Goal: Navigation & Orientation: Find specific page/section

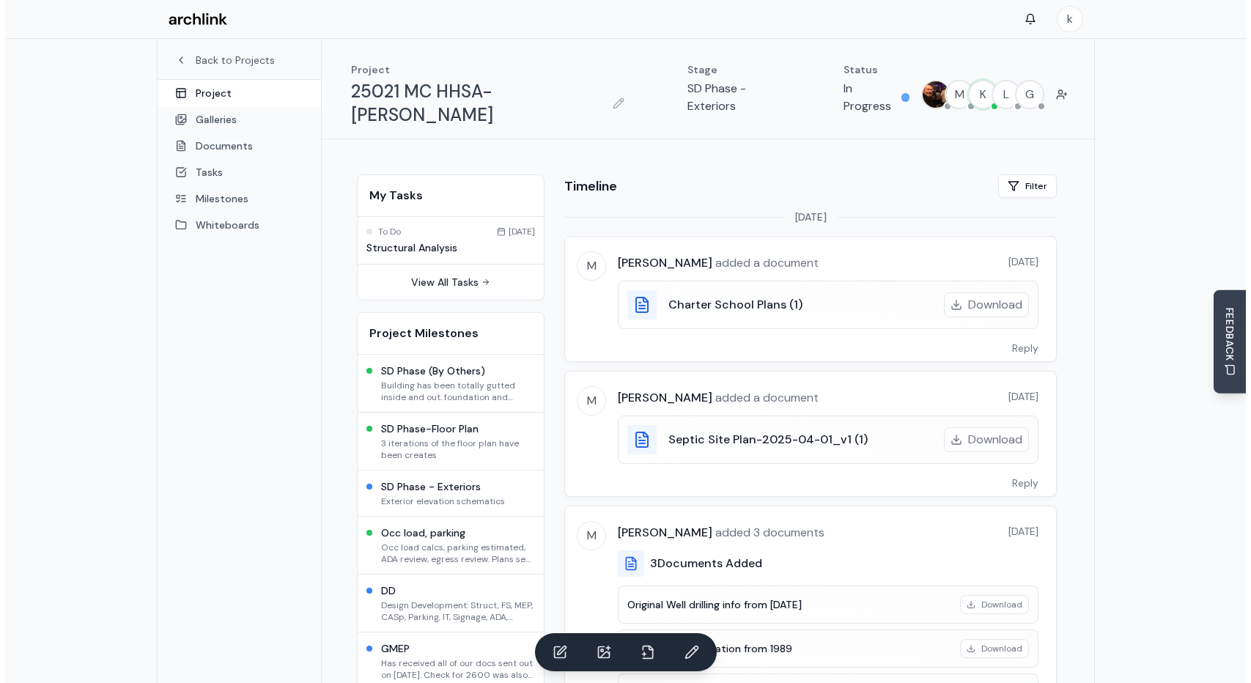
scroll to position [77, 0]
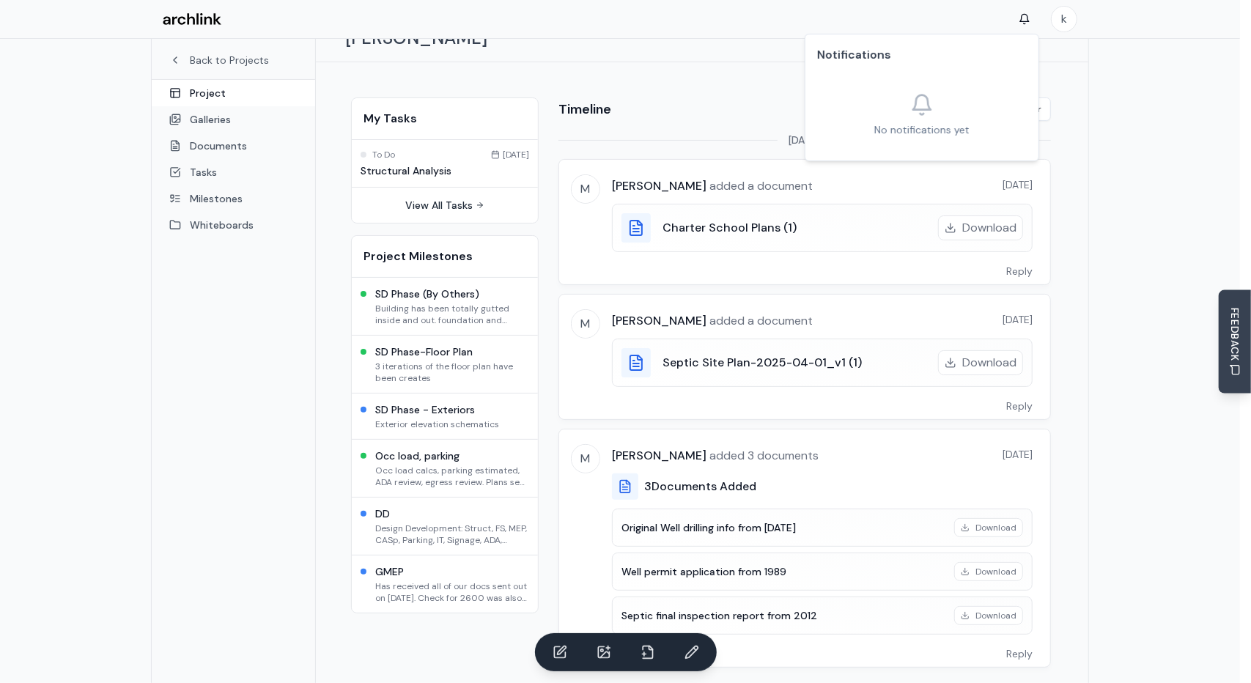
click at [1038, 46] on span "Dashboard" at bounding box center [1038, 50] width 54 height 15
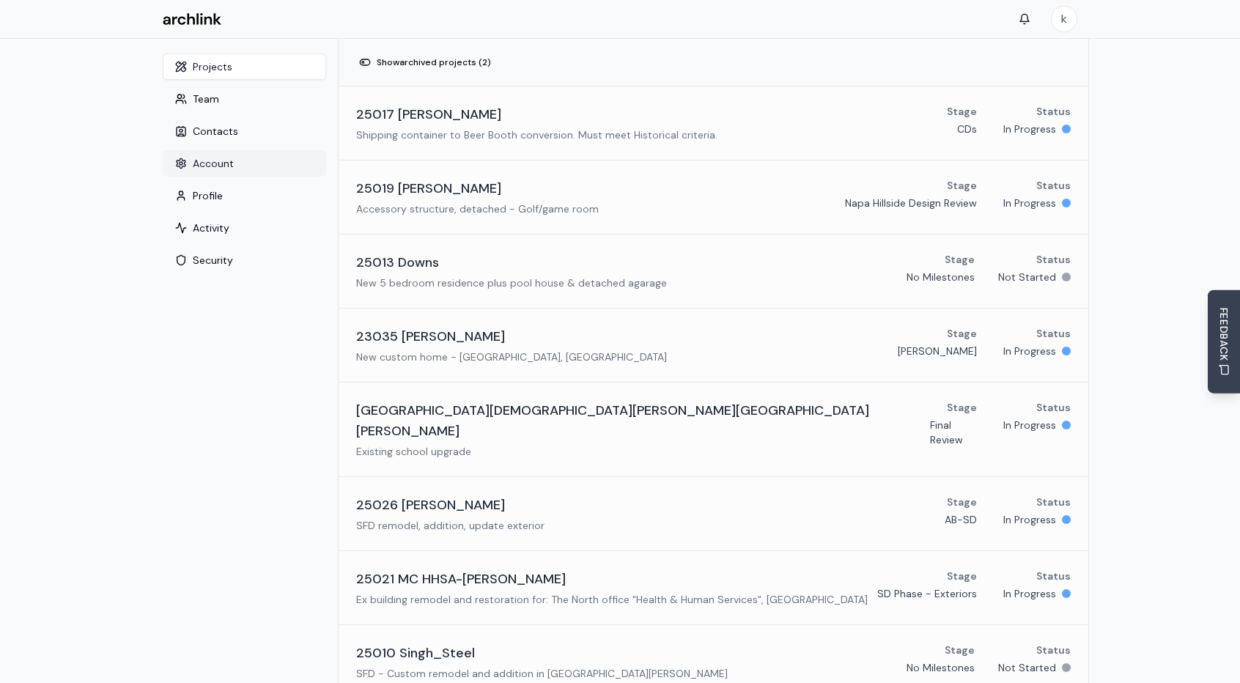
click at [224, 163] on button "Account" at bounding box center [244, 163] width 163 height 26
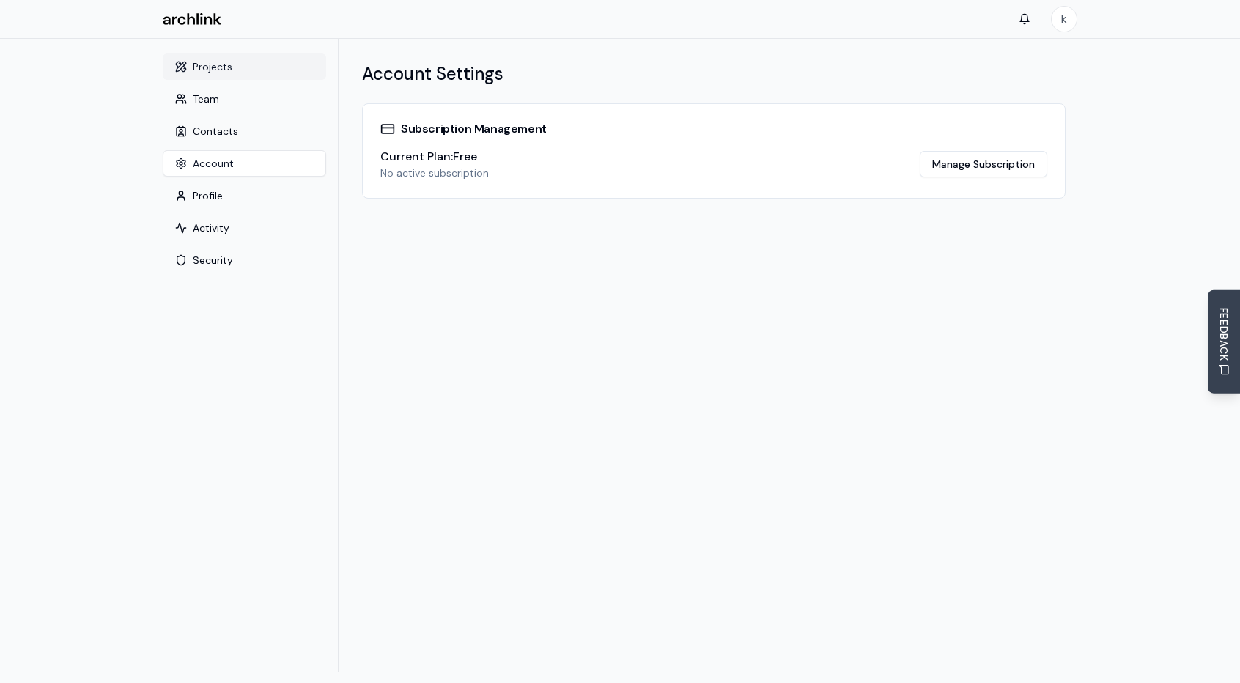
click at [204, 70] on button "Projects" at bounding box center [244, 67] width 163 height 26
click at [204, 62] on button "Projects" at bounding box center [244, 67] width 163 height 26
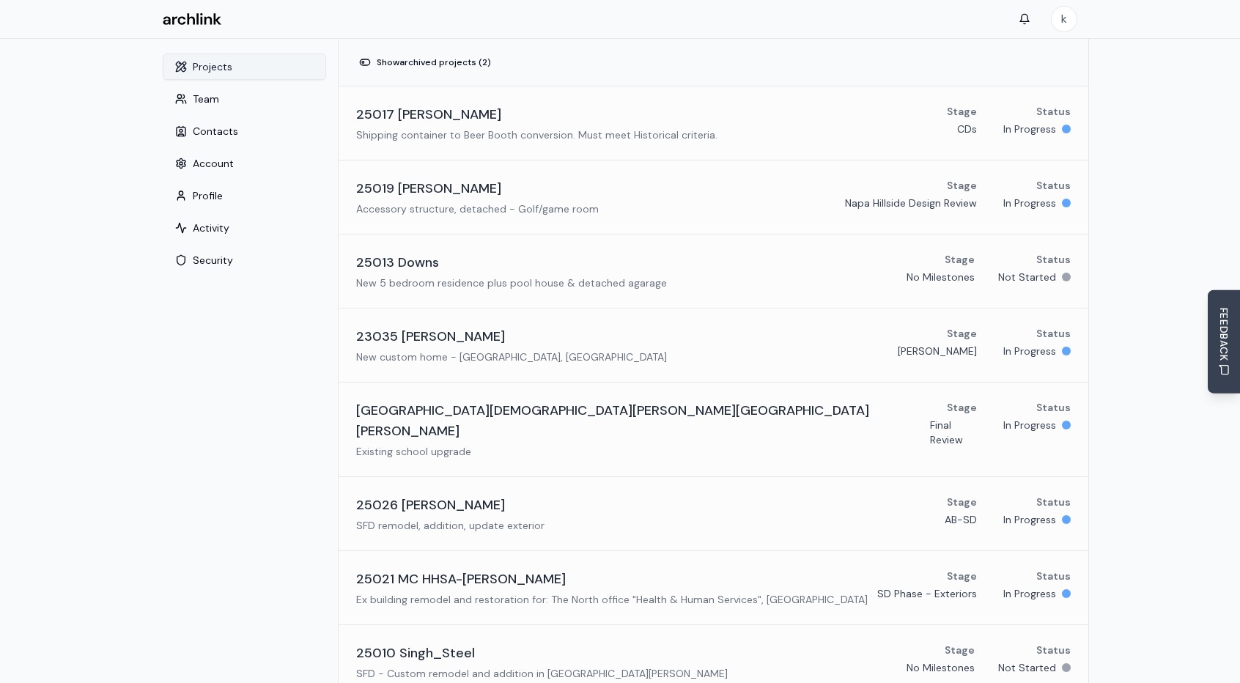
click at [183, 63] on icon at bounding box center [181, 67] width 12 height 12
click at [204, 225] on button "Activity" at bounding box center [244, 228] width 163 height 26
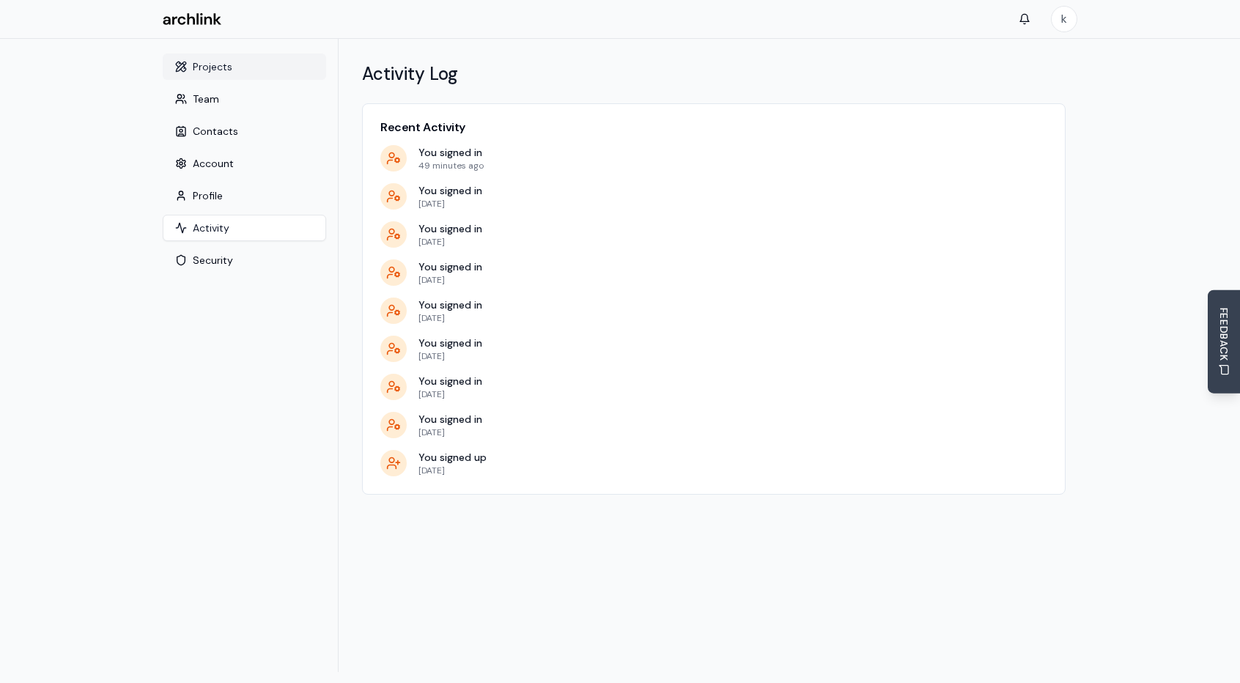
click at [206, 63] on button "Projects" at bounding box center [244, 67] width 163 height 26
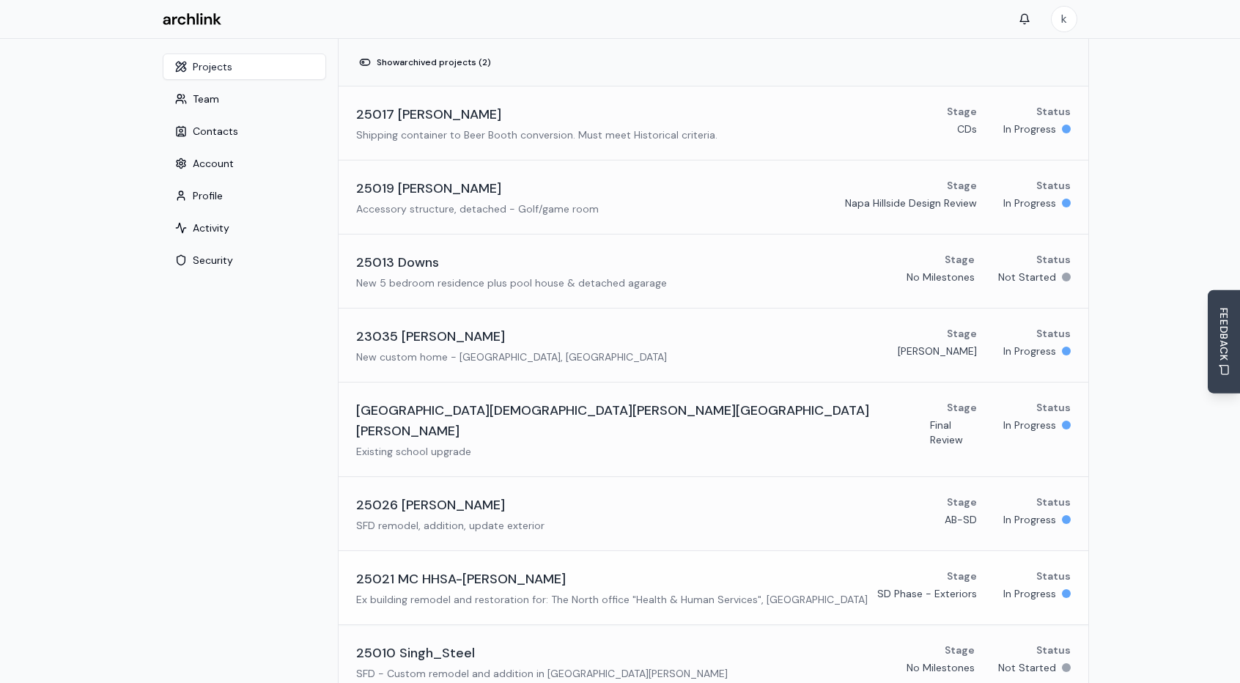
click at [442, 569] on h3 "25021 MC HHSA-[PERSON_NAME]" at bounding box center [461, 579] width 210 height 21
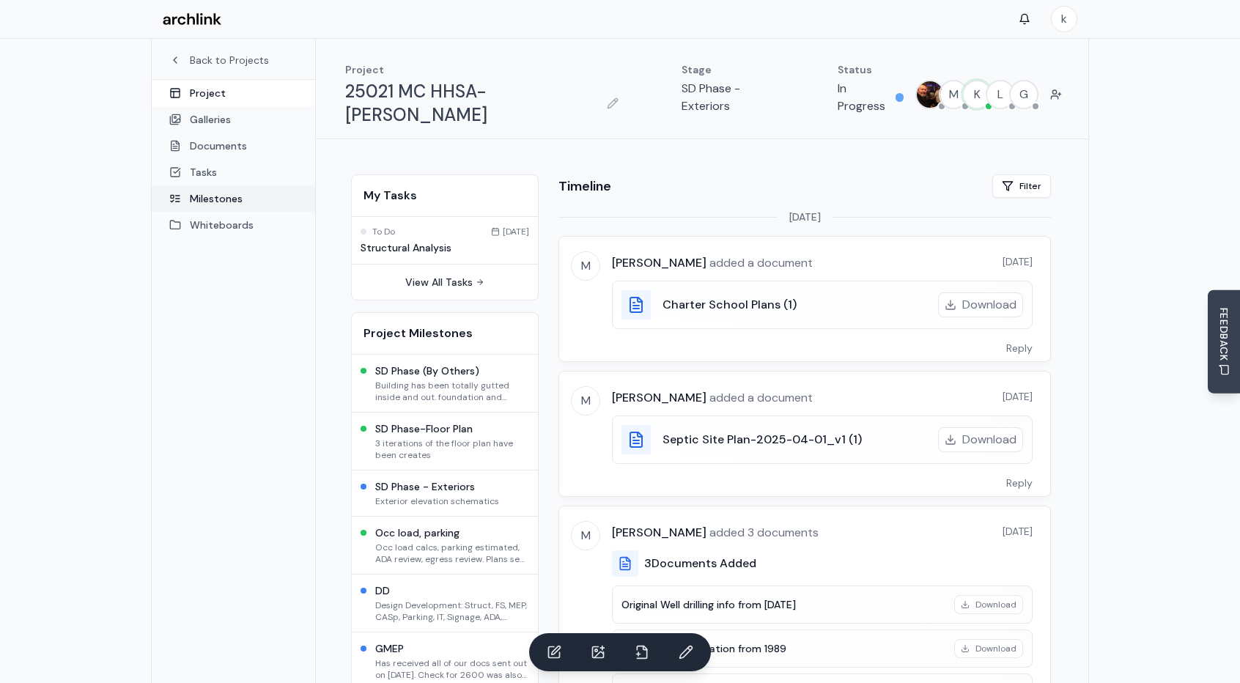
click at [211, 197] on link "Milestones" at bounding box center [233, 198] width 163 height 26
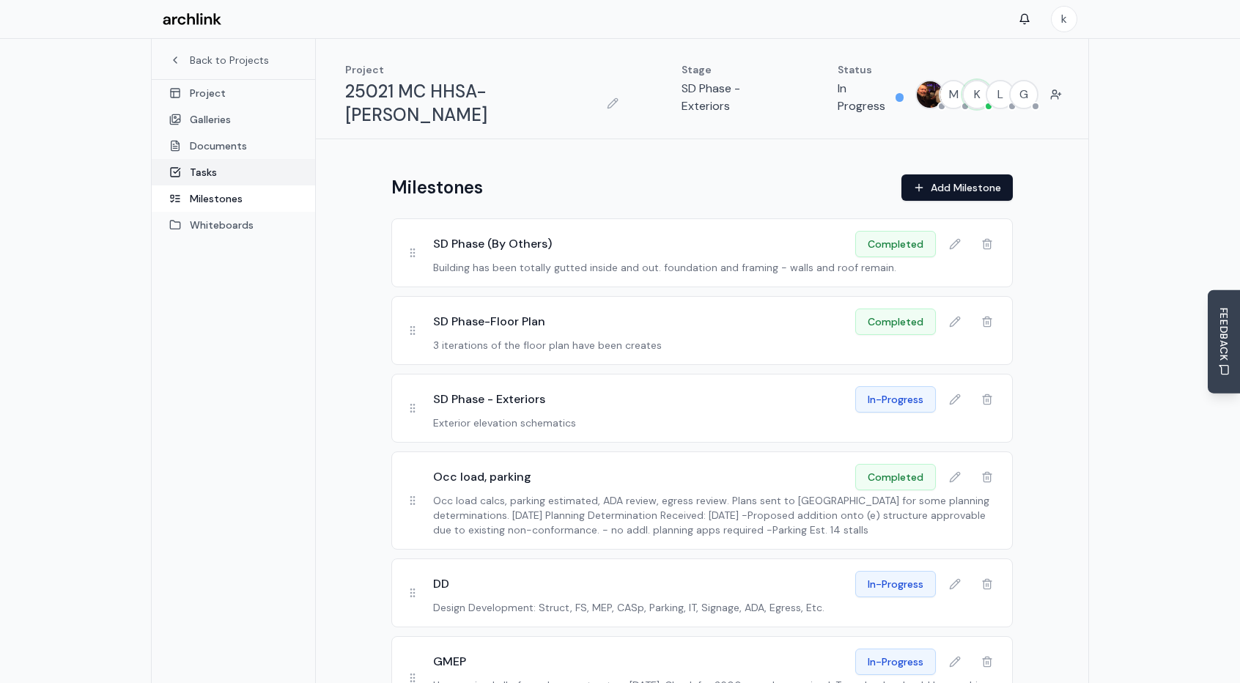
click at [202, 166] on link "Tasks" at bounding box center [233, 172] width 163 height 26
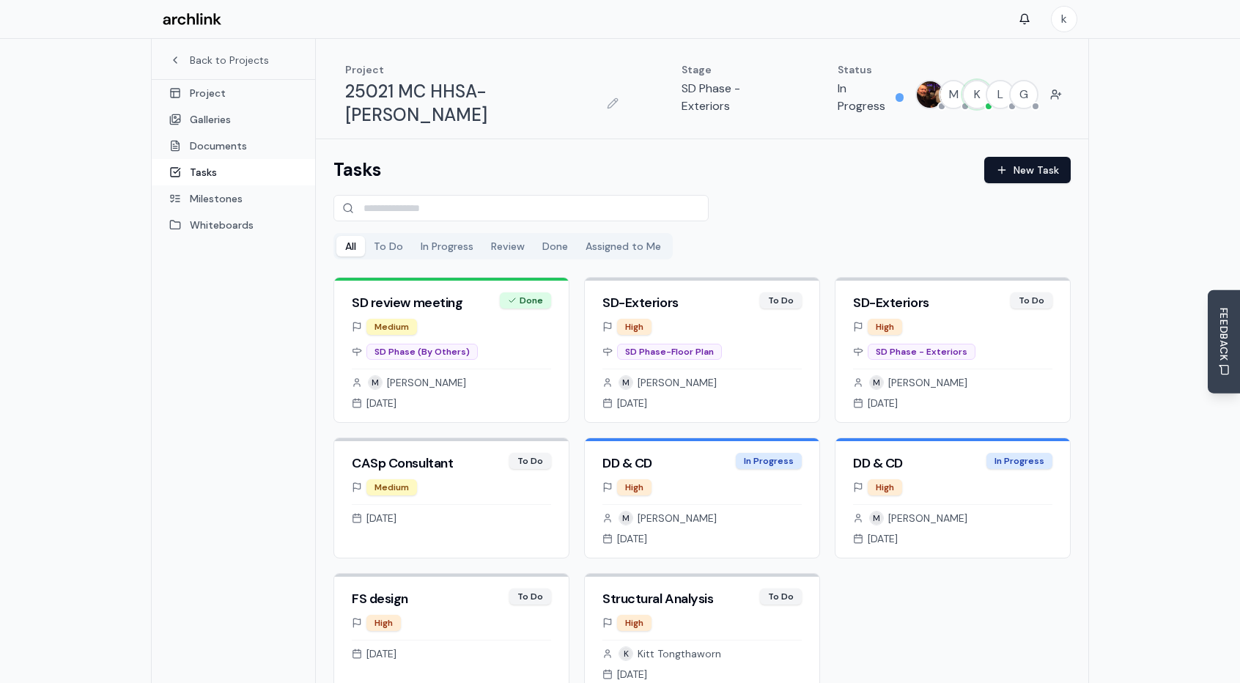
click at [629, 236] on button "Assigned to Me" at bounding box center [623, 246] width 93 height 21
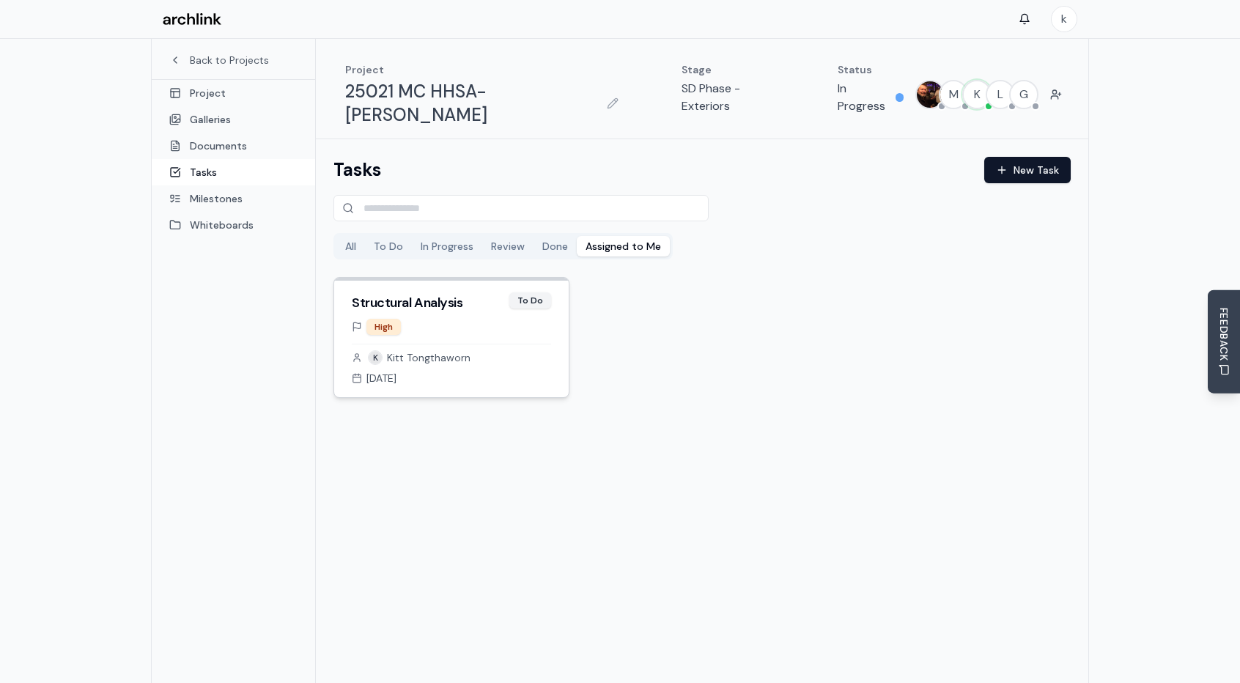
click at [531, 295] on div "To Do" at bounding box center [530, 301] width 26 height 12
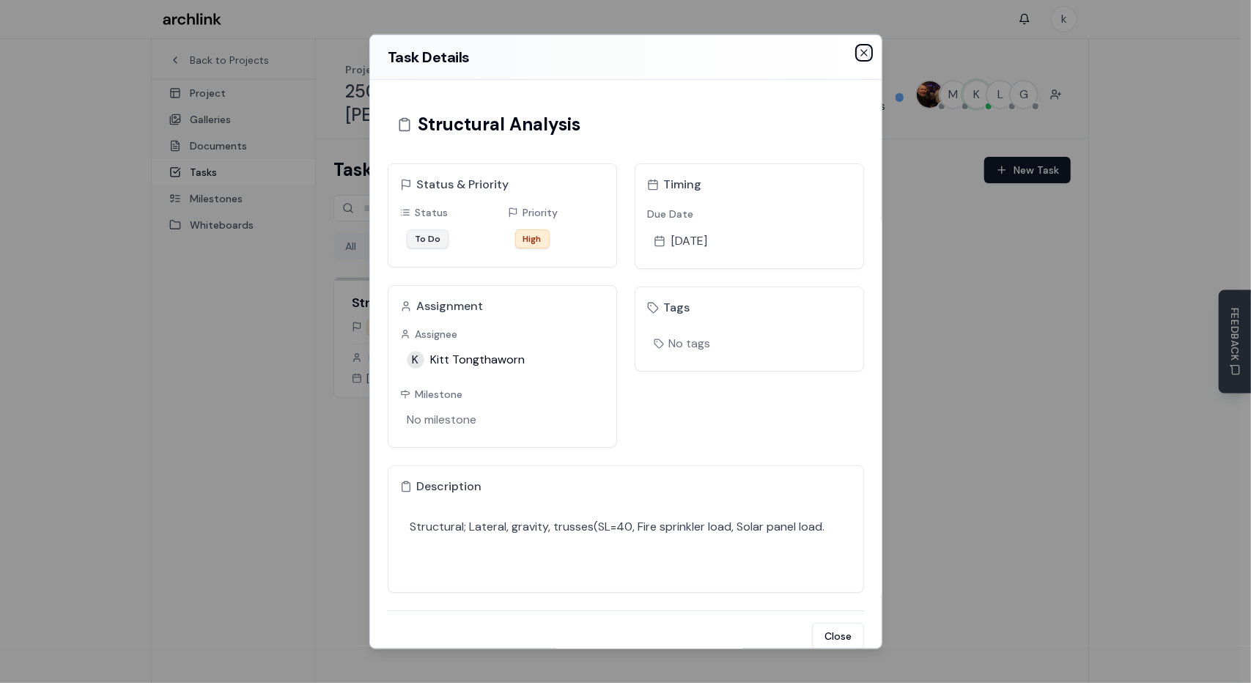
click at [858, 56] on icon "button" at bounding box center [864, 53] width 12 height 12
